Goal: Navigation & Orientation: Find specific page/section

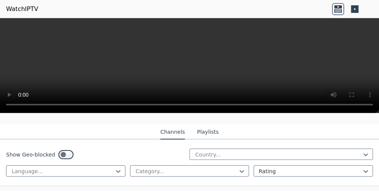
scroll to position [75, 0]
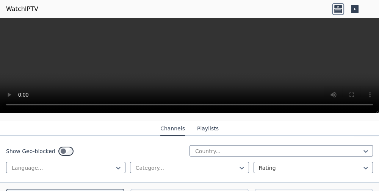
click at [207, 123] on button "Playlists" at bounding box center [208, 129] width 22 height 14
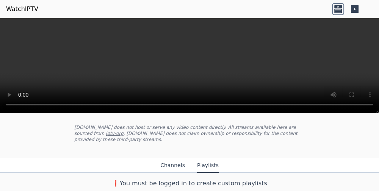
scroll to position [32, 0]
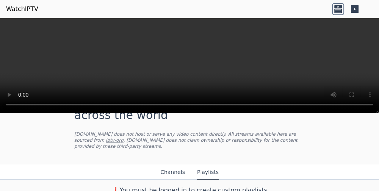
click at [168, 165] on button "Channels" at bounding box center [172, 172] width 25 height 14
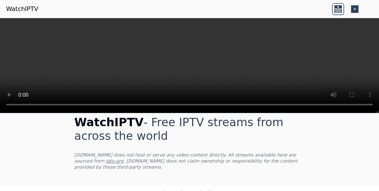
scroll to position [0, 0]
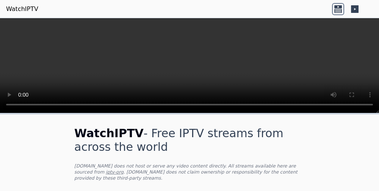
click at [78, 12] on header "WatchIPTV" at bounding box center [189, 9] width 379 height 18
